Goal: Task Accomplishment & Management: Complete application form

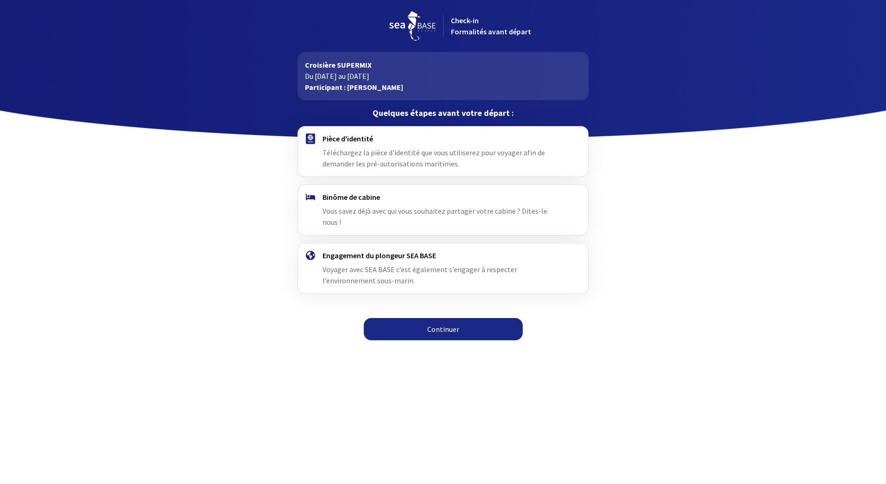
click at [365, 146] on div "Pièce d'identité Téléchargez la pièce d'identité que vous utiliserez pour voyag…" at bounding box center [443, 151] width 241 height 35
click at [416, 318] on link "Continuer" at bounding box center [443, 329] width 159 height 22
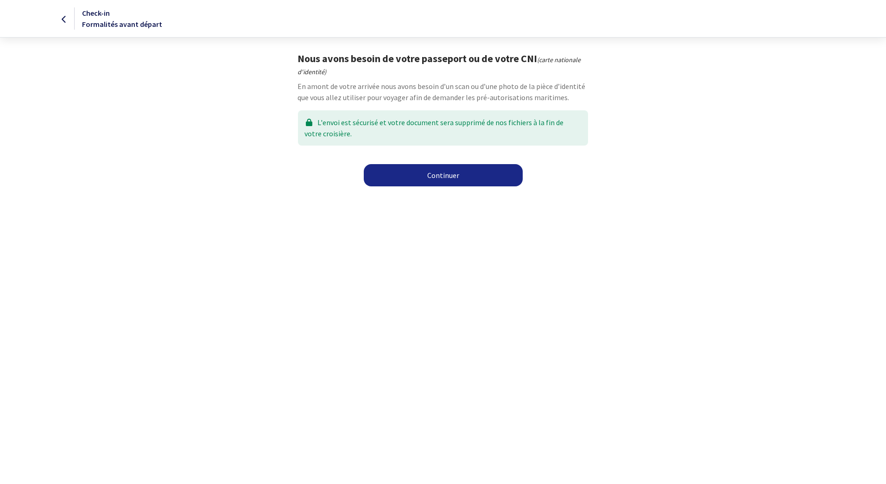
click at [413, 176] on link "Continuer" at bounding box center [443, 175] width 159 height 22
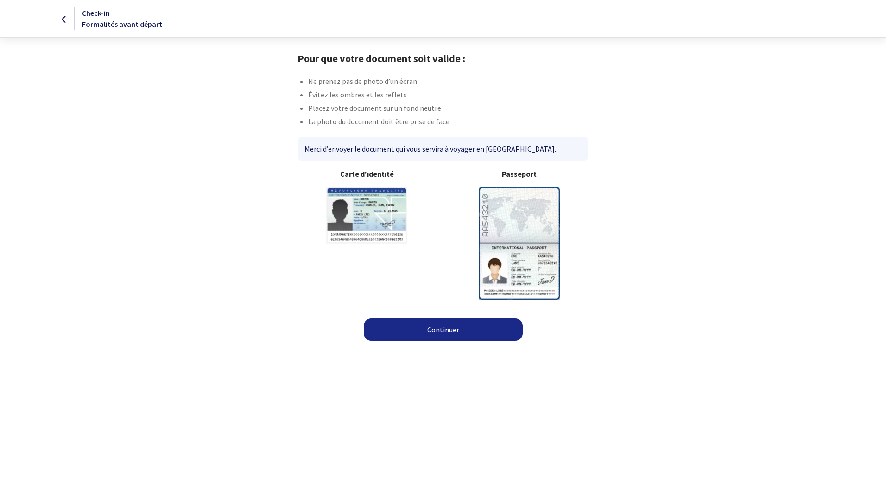
click at [508, 224] on img at bounding box center [519, 243] width 81 height 113
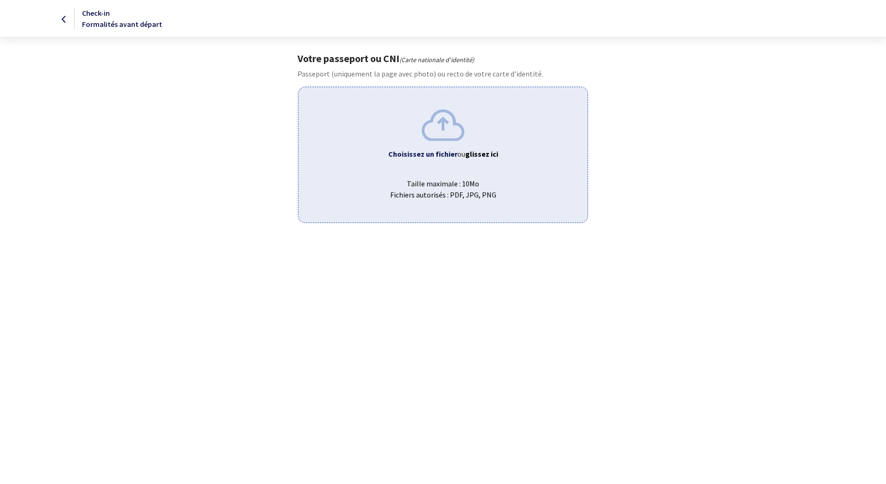
click at [445, 182] on span "Taille maximale : 10Mo Fichiers autorisés : PDF, JPG, PNG" at bounding box center [443, 186] width 274 height 30
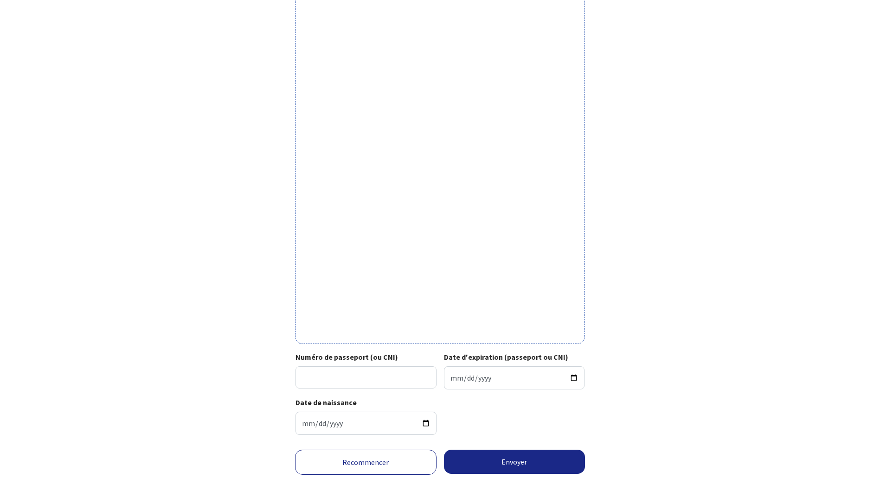
scroll to position [95, 0]
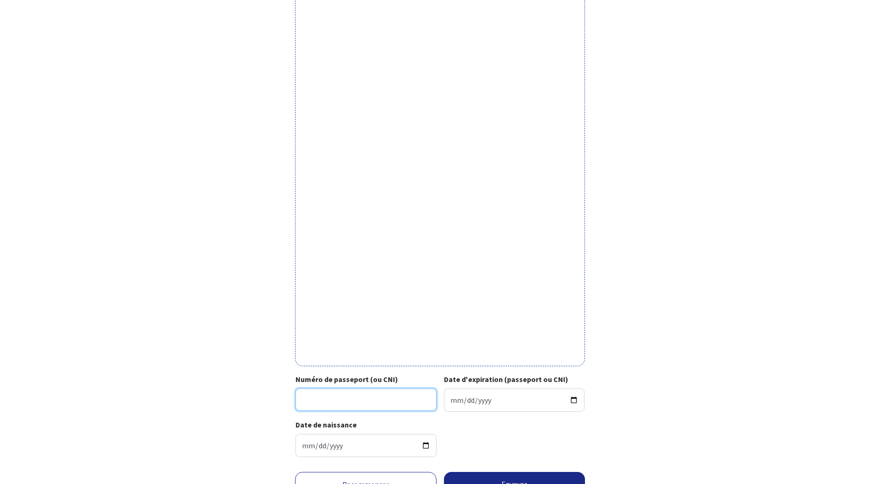
click at [328, 402] on input "Numéro de passeport (ou CNI)" at bounding box center [365, 400] width 141 height 22
type input "19HA26145"
click at [451, 402] on input "Date d'expiration (passeport ou CNI)" at bounding box center [514, 400] width 141 height 23
type input "2029-12-11"
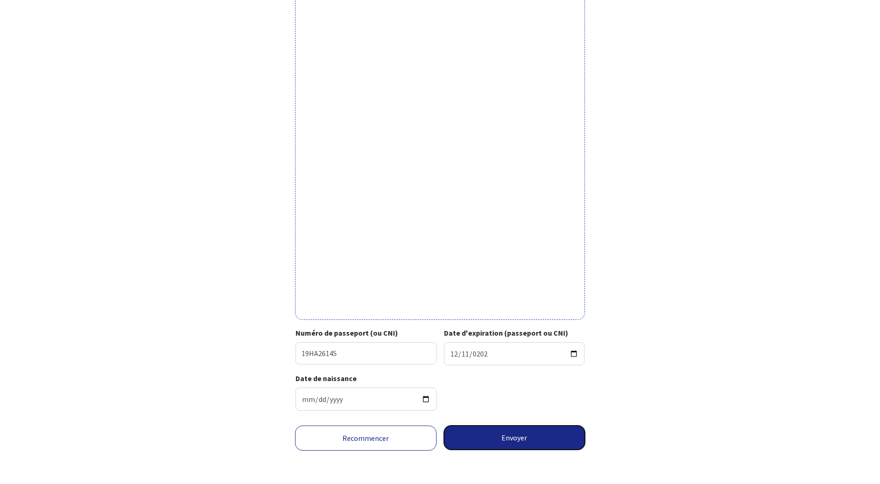
click at [502, 440] on button "Envoyer" at bounding box center [514, 438] width 141 height 24
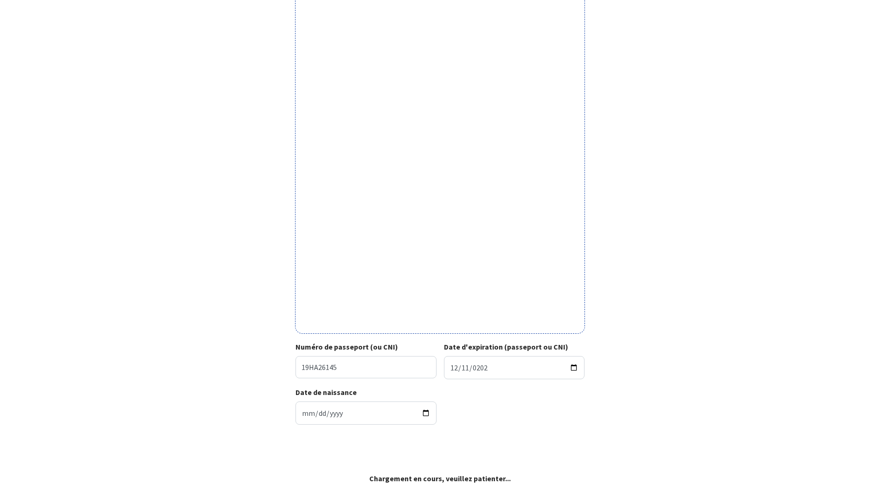
scroll to position [127, 0]
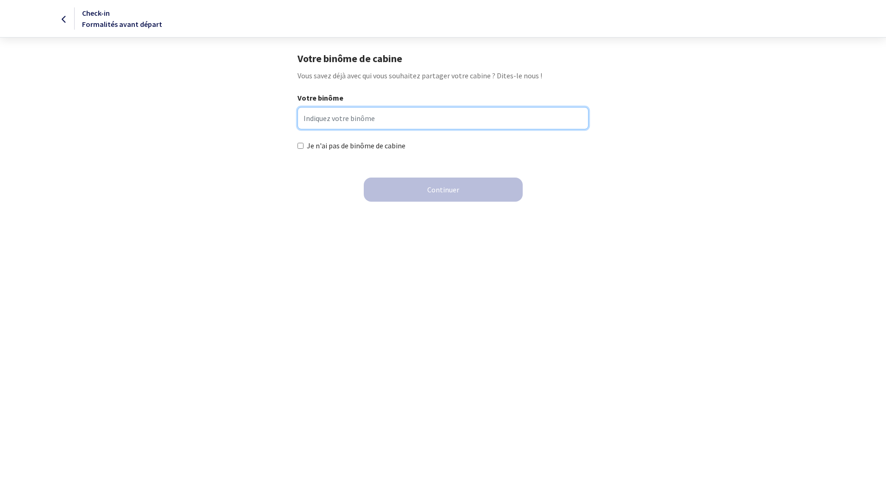
click at [334, 118] on input "Votre binôme" at bounding box center [443, 118] width 291 height 22
type input "Gilles Durban"
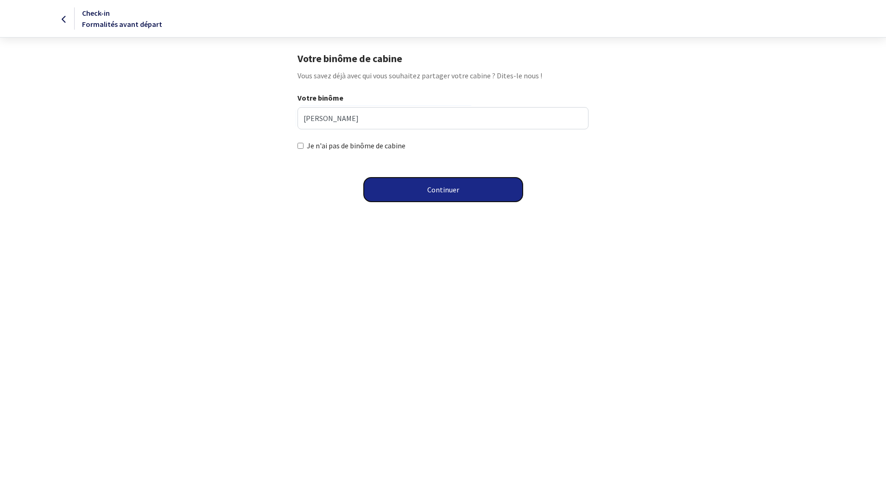
click at [416, 192] on button "Continuer" at bounding box center [443, 190] width 159 height 24
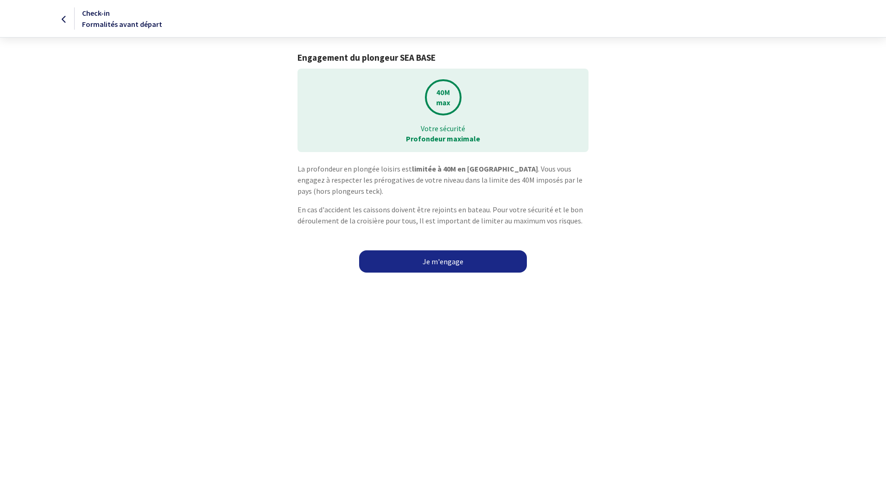
click at [434, 263] on link "Je m'engage" at bounding box center [443, 261] width 168 height 22
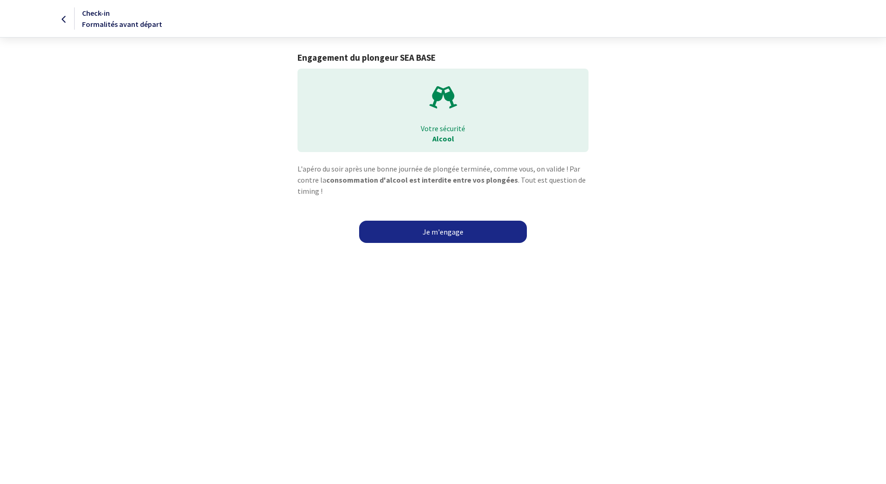
click at [448, 235] on link "Je m'engage" at bounding box center [443, 232] width 168 height 22
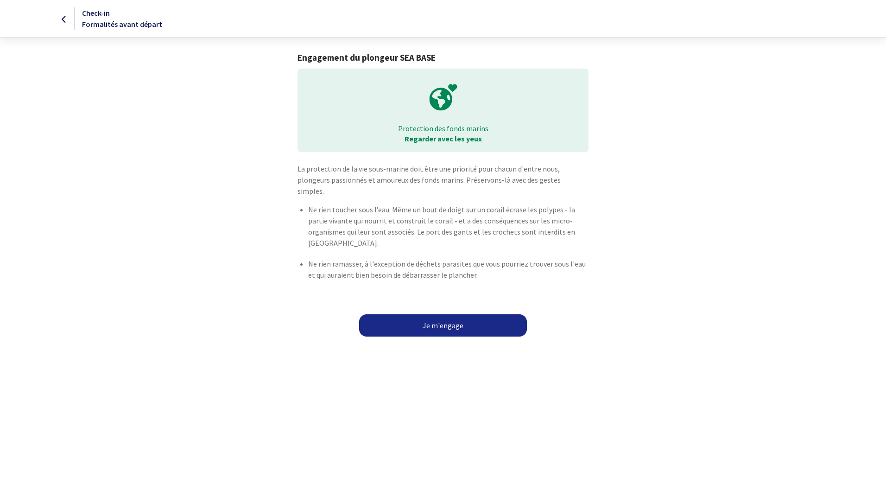
click at [433, 319] on link "Je m'engage" at bounding box center [443, 325] width 168 height 22
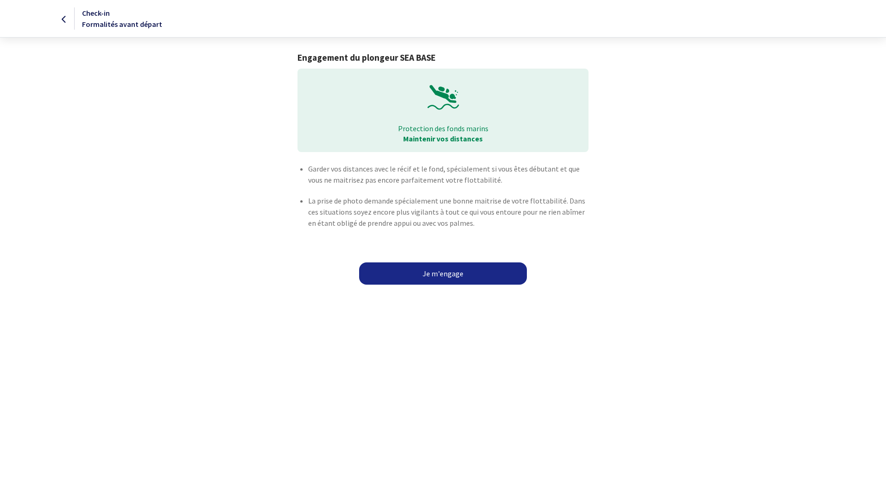
click at [434, 274] on link "Je m'engage" at bounding box center [443, 273] width 168 height 22
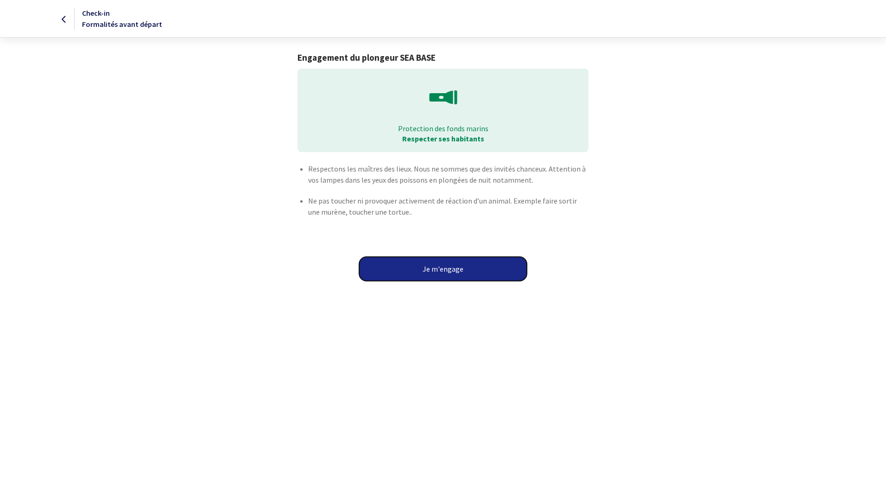
click at [423, 270] on button "Je m'engage" at bounding box center [443, 269] width 168 height 24
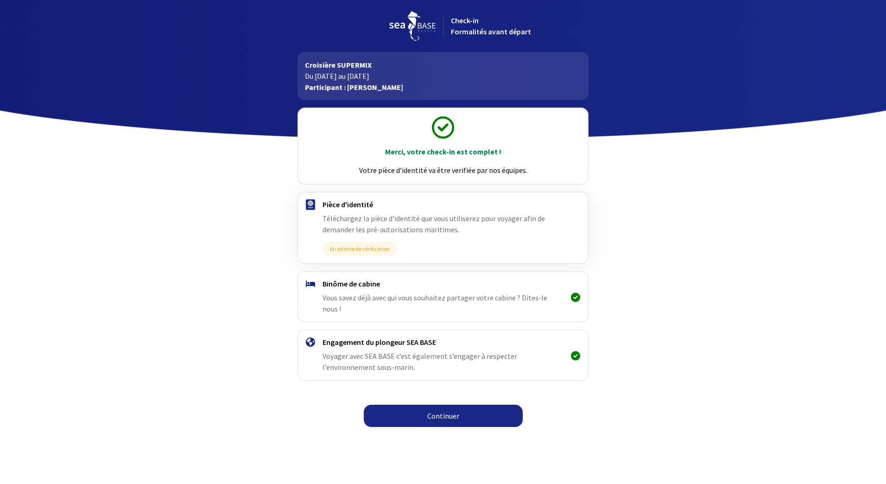
click at [425, 405] on link "Continuer" at bounding box center [443, 416] width 159 height 22
click at [439, 405] on link "Continuer" at bounding box center [443, 416] width 159 height 22
